Goal: Task Accomplishment & Management: Manage account settings

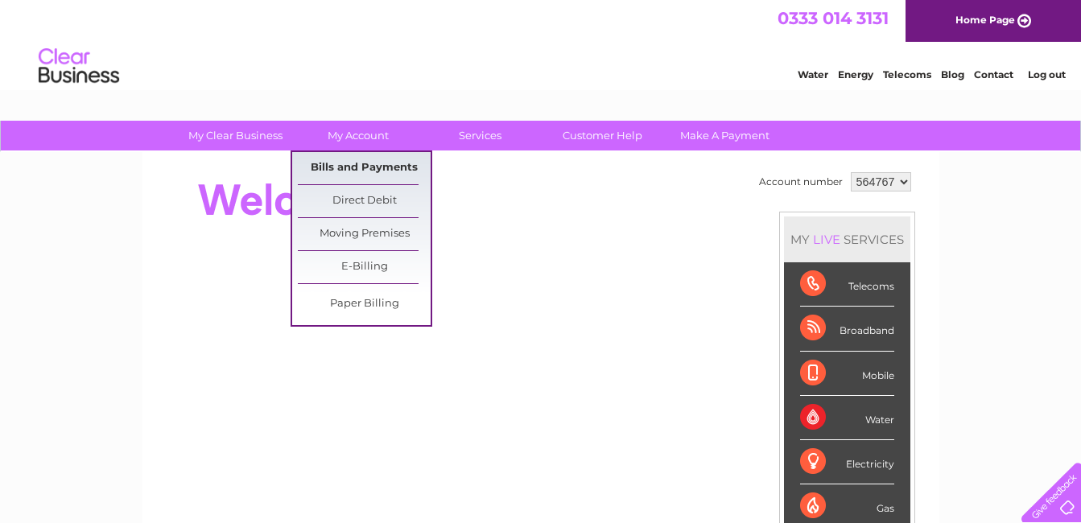
click at [354, 172] on link "Bills and Payments" at bounding box center [364, 168] width 133 height 32
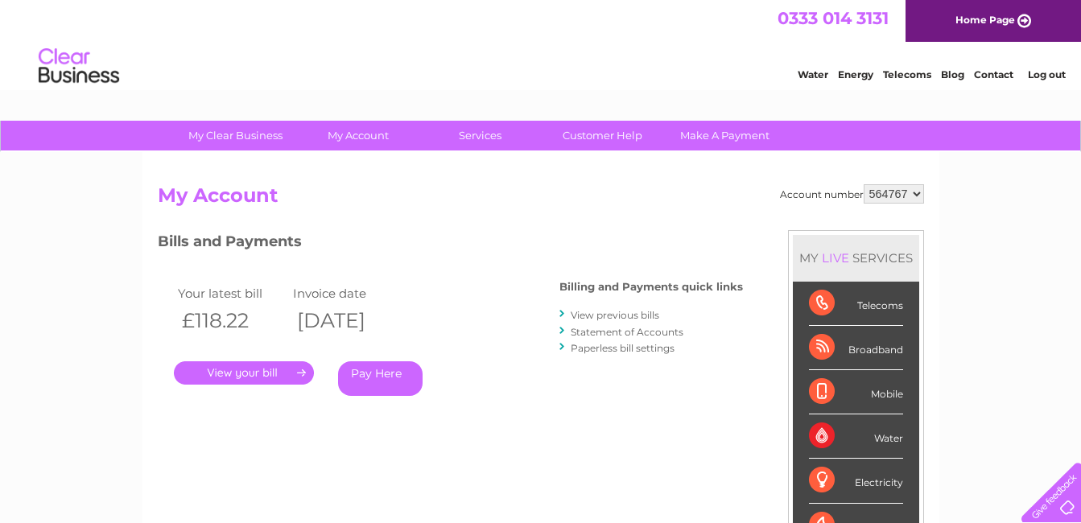
click at [278, 376] on link "." at bounding box center [244, 373] width 140 height 23
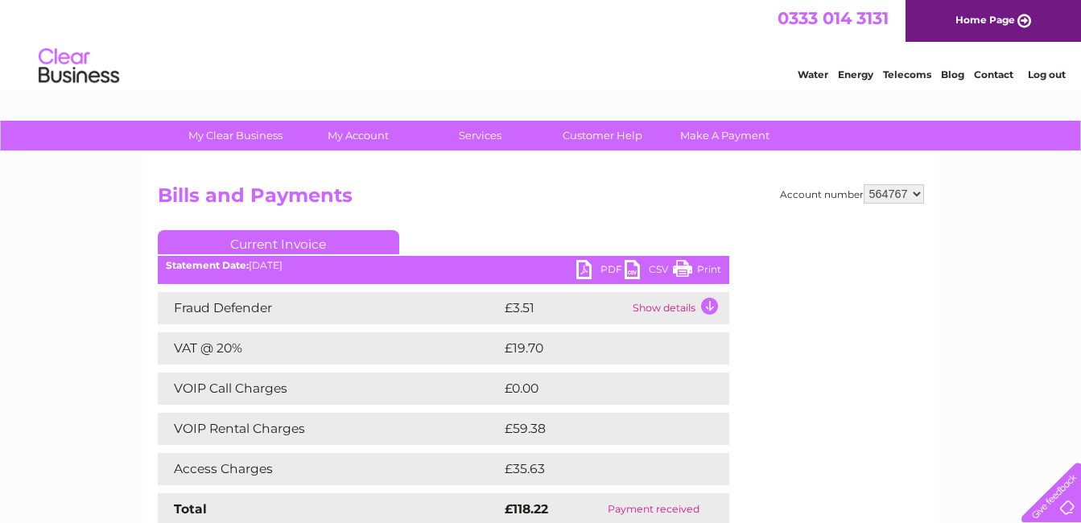
click at [586, 270] on link "PDF" at bounding box center [600, 271] width 48 height 23
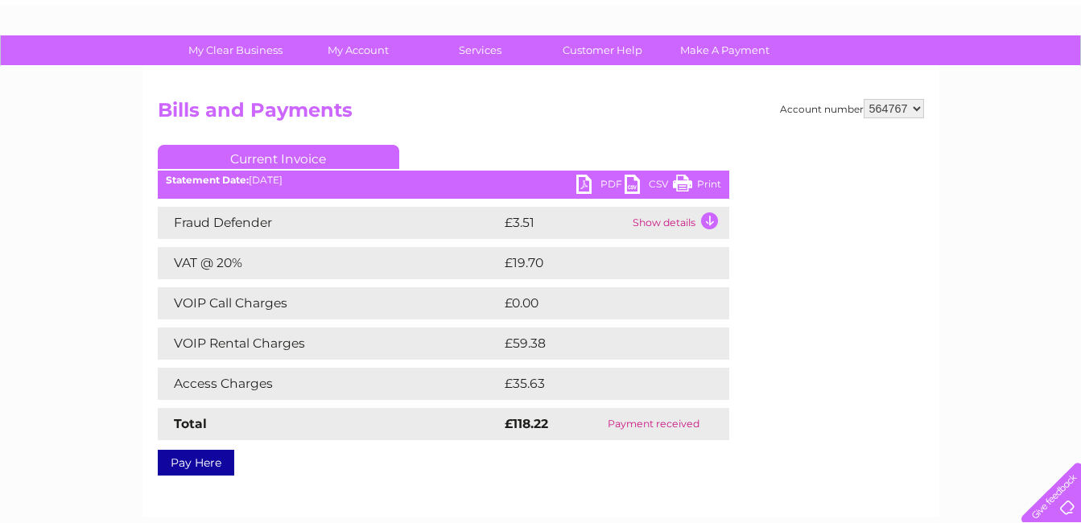
scroll to position [81, 0]
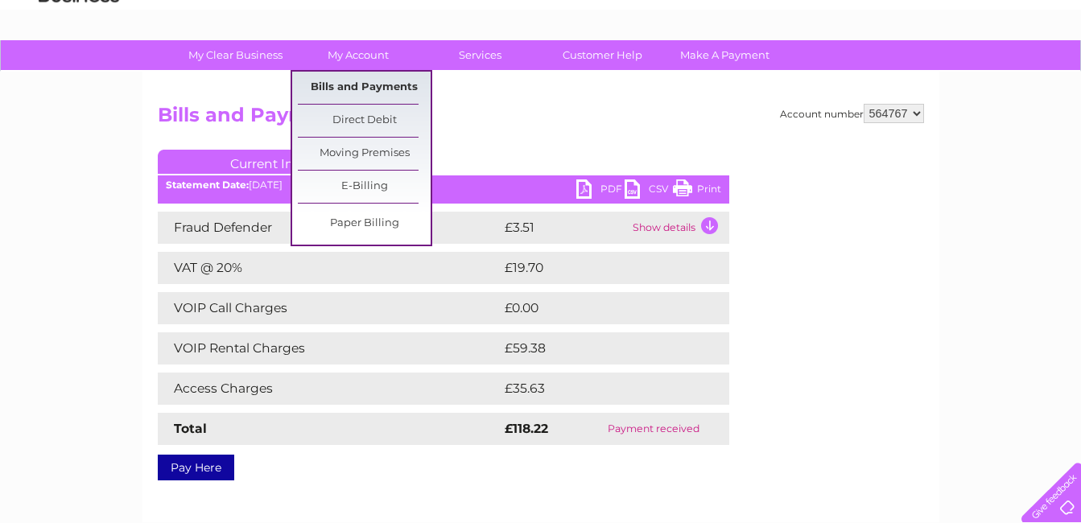
click at [356, 85] on link "Bills and Payments" at bounding box center [364, 88] width 133 height 32
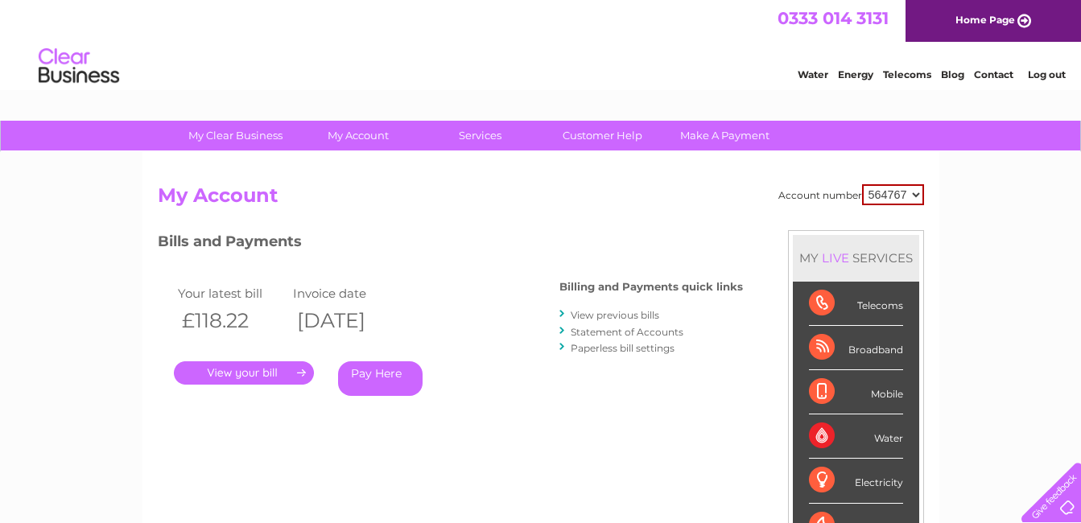
click at [641, 312] on link "View previous bills" at bounding box center [615, 315] width 89 height 12
